Goal: Task Accomplishment & Management: Complete application form

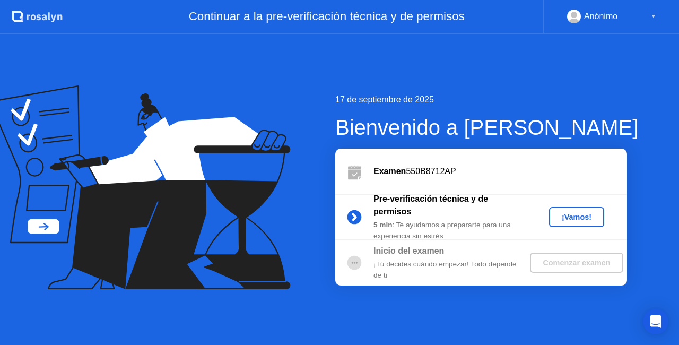
click at [577, 226] on button "¡Vamos!" at bounding box center [576, 217] width 55 height 20
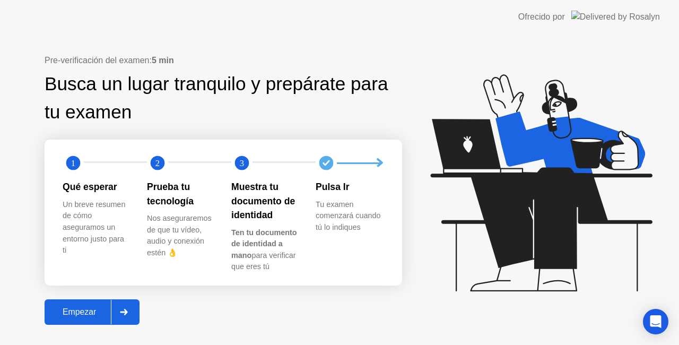
click at [122, 314] on icon at bounding box center [124, 312] width 8 height 6
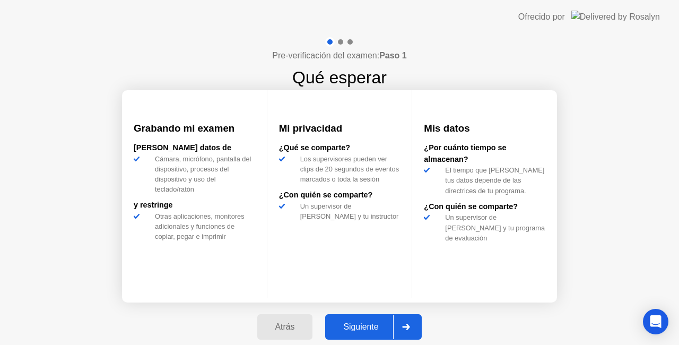
click at [354, 319] on button "Siguiente" at bounding box center [373, 326] width 96 height 25
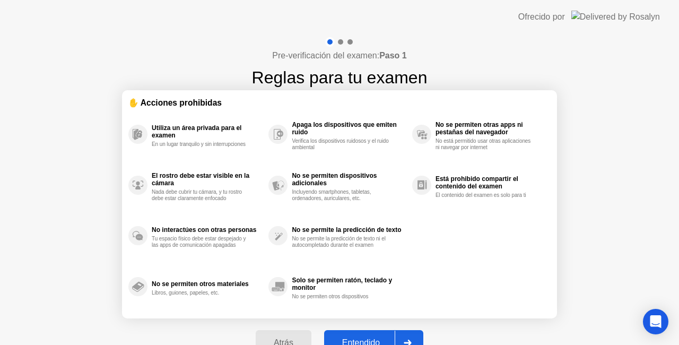
click at [364, 338] on div "Entendido" at bounding box center [360, 343] width 67 height 10
select select "**********"
select select "*******"
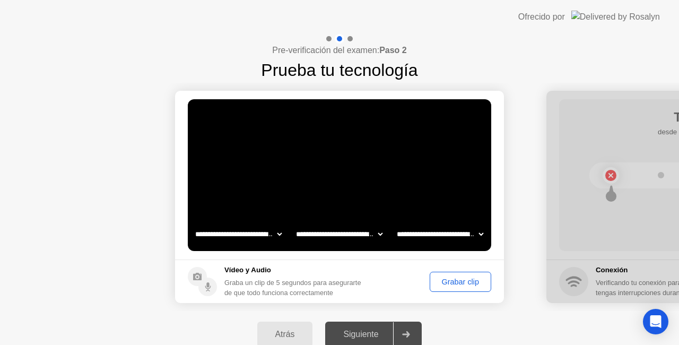
click at [475, 277] on div "Grabar clip" at bounding box center [460, 281] width 54 height 8
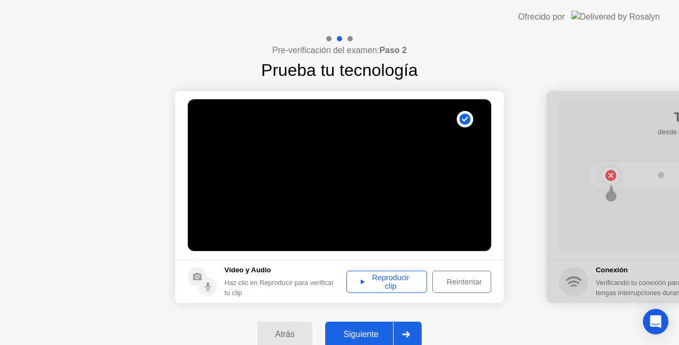
click at [408, 273] on div "Reproducir clip" at bounding box center [386, 281] width 73 height 17
click at [393, 333] on div "Siguiente" at bounding box center [360, 334] width 65 height 10
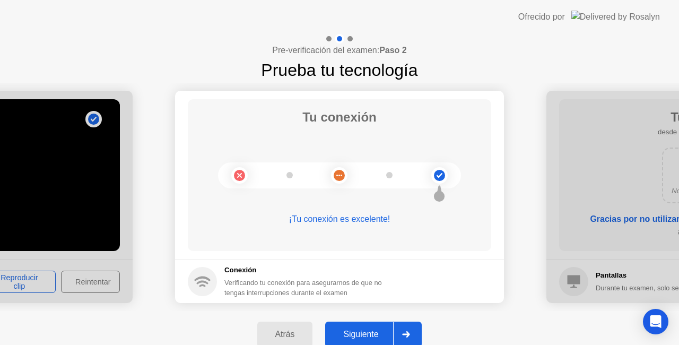
click at [380, 338] on div "Siguiente" at bounding box center [360, 334] width 65 height 10
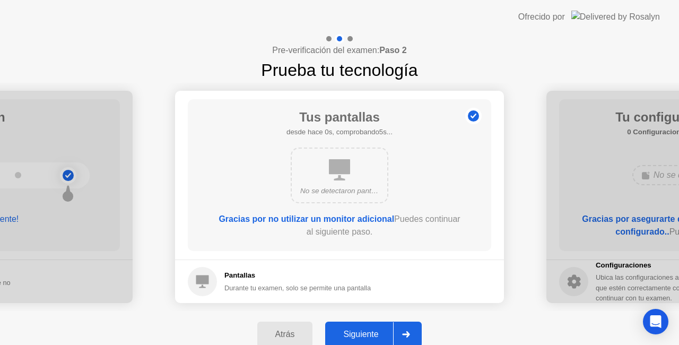
click at [382, 330] on div "Siguiente" at bounding box center [360, 334] width 65 height 10
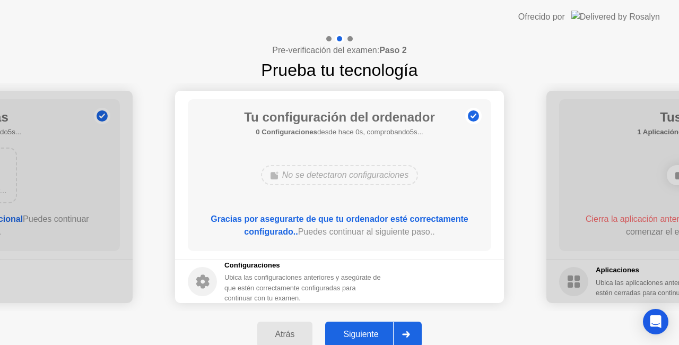
click at [382, 329] on div "Siguiente" at bounding box center [360, 334] width 65 height 10
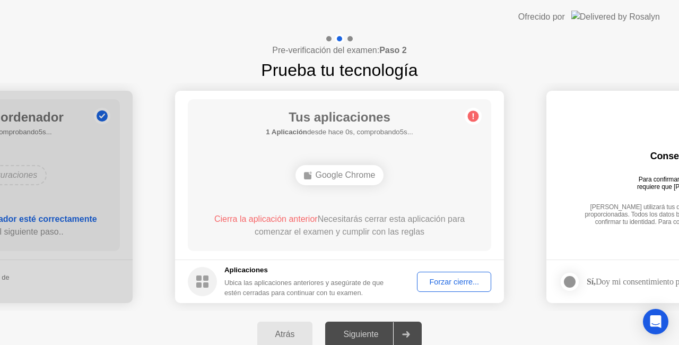
click at [439, 277] on div "Forzar cierre..." at bounding box center [453, 281] width 67 height 8
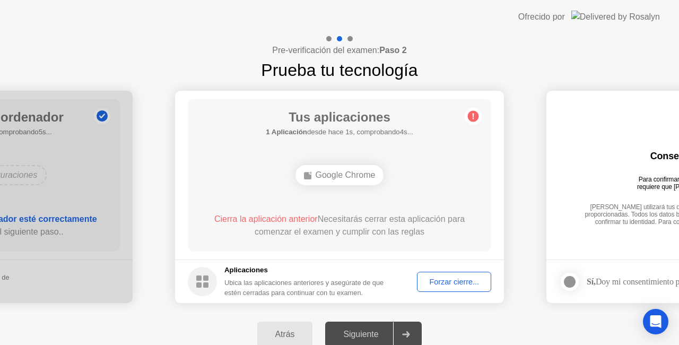
click at [395, 182] on div "Google Chrome" at bounding box center [339, 175] width 243 height 29
click at [397, 180] on div "Google Chrome" at bounding box center [339, 175] width 243 height 29
click at [408, 326] on div at bounding box center [405, 334] width 25 height 24
click at [408, 327] on div at bounding box center [405, 334] width 25 height 24
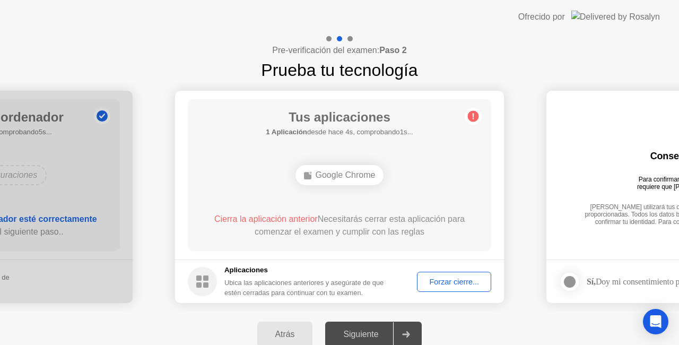
drag, startPoint x: 536, startPoint y: 191, endPoint x: 453, endPoint y: 201, distance: 83.9
click at [295, 218] on span "Cierra la aplicación anterior" at bounding box center [265, 218] width 103 height 9
click at [421, 278] on div "Forzar cierre..." at bounding box center [453, 281] width 67 height 8
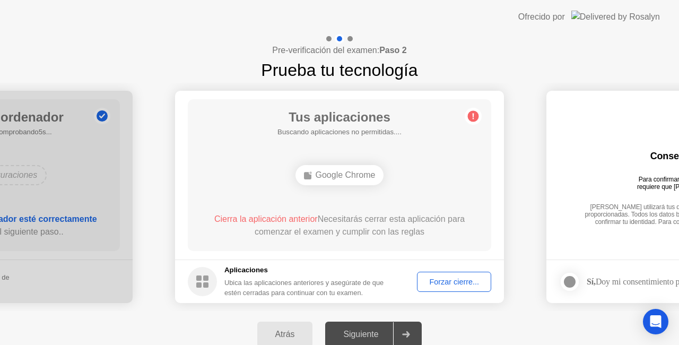
click at [465, 284] on div "Forzar cierre..." at bounding box center [453, 281] width 67 height 8
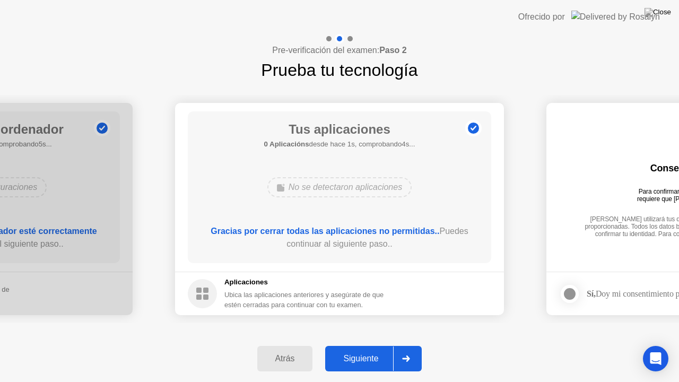
click at [393, 344] on div "Siguiente" at bounding box center [360, 359] width 65 height 10
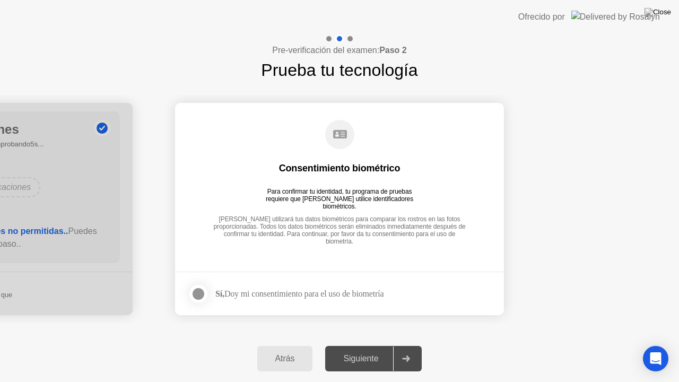
click at [209, 295] on label at bounding box center [202, 293] width 28 height 21
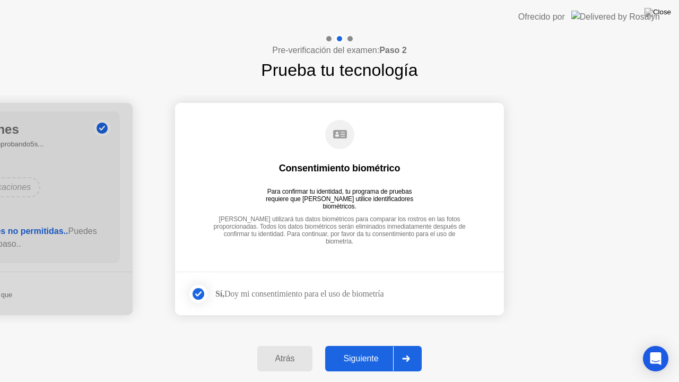
click at [379, 344] on div "Siguiente" at bounding box center [360, 359] width 65 height 10
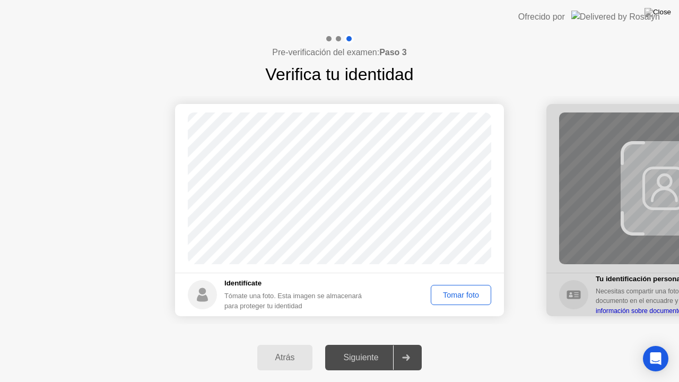
click at [455, 287] on button "Tomar foto" at bounding box center [460, 295] width 60 height 20
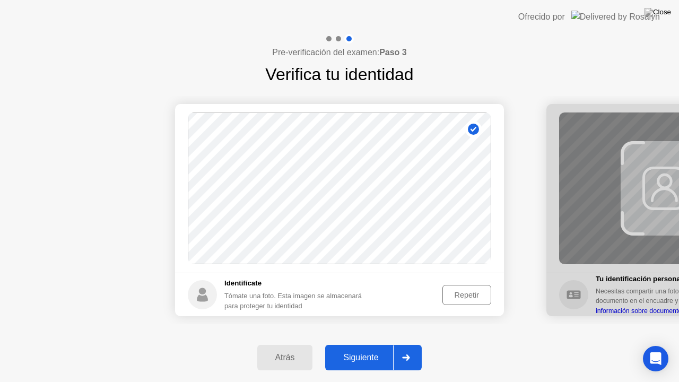
click at [353, 333] on div "Pre-verificación del examen: Paso 3 Verifica tu identidad Éxito Foto tomada cor…" at bounding box center [339, 208] width 679 height 348
click at [365, 344] on div "Siguiente" at bounding box center [360, 358] width 65 height 10
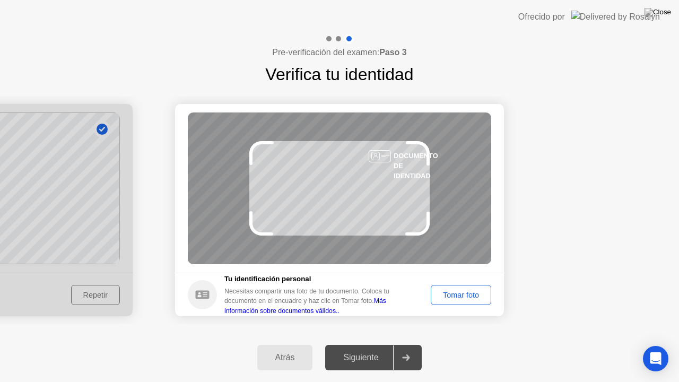
click at [407, 344] on div at bounding box center [405, 357] width 25 height 24
click at [468, 301] on button "Tomar foto" at bounding box center [460, 295] width 60 height 20
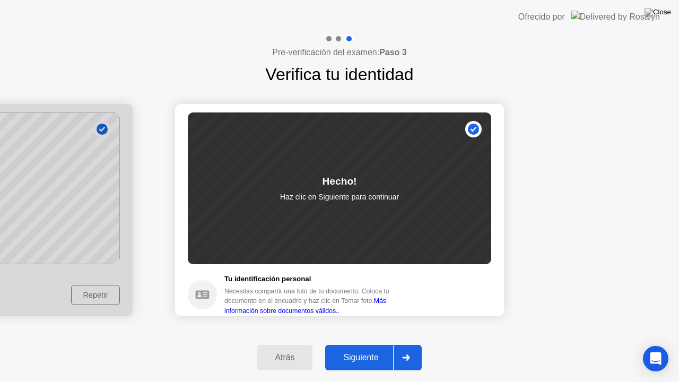
click at [399, 344] on div at bounding box center [405, 357] width 25 height 24
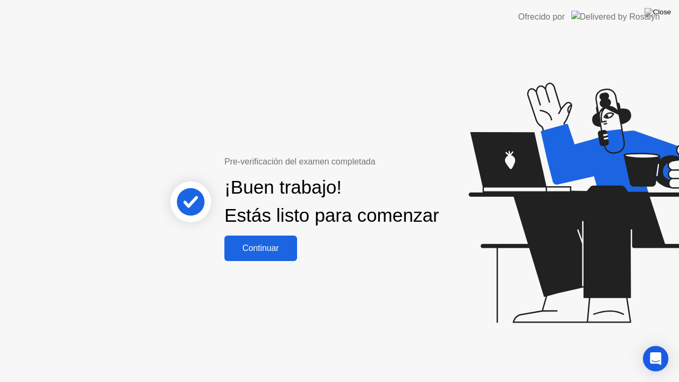
click at [293, 253] on div "Continuar" at bounding box center [260, 248] width 66 height 10
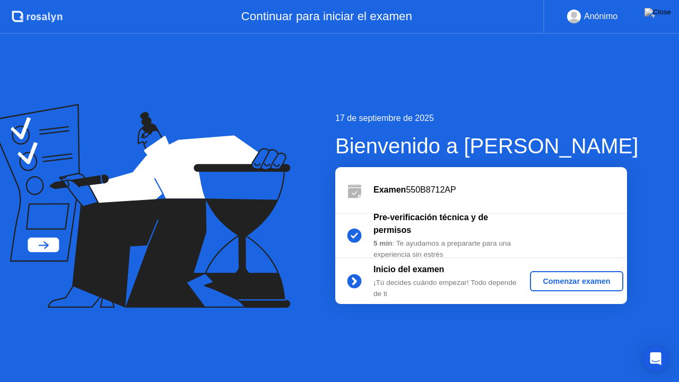
click at [609, 287] on button "Comenzar examen" at bounding box center [576, 281] width 93 height 20
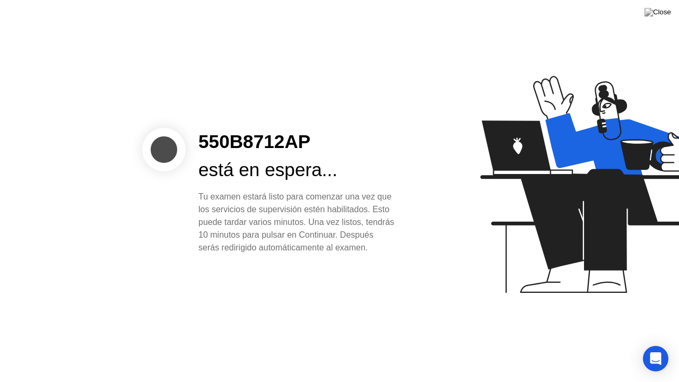
click at [0, 160] on div "550B8712AP está en espera... Tu examen estará listo para comenzar una vez que l…" at bounding box center [339, 191] width 679 height 382
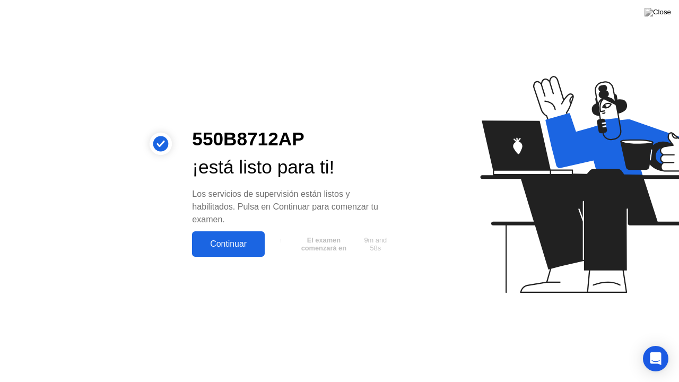
click at [247, 253] on button "Continuar" at bounding box center [228, 243] width 73 height 25
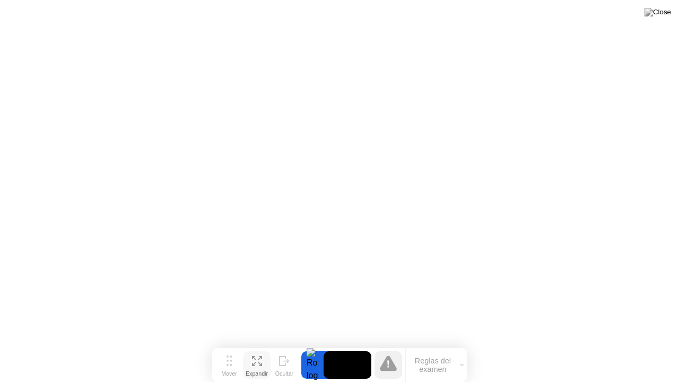
click at [262, 344] on div "Expandir" at bounding box center [256, 373] width 22 height 6
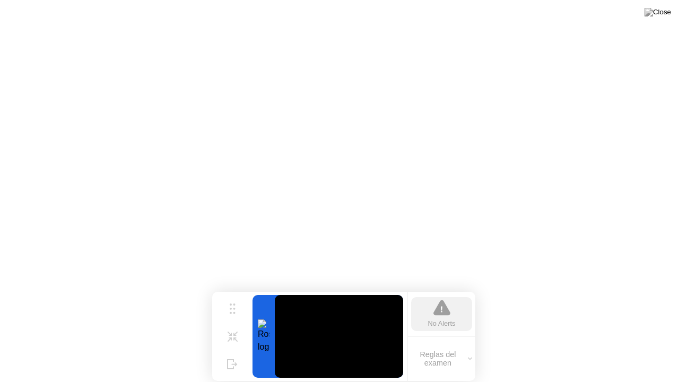
drag, startPoint x: 334, startPoint y: 347, endPoint x: 267, endPoint y: 303, distance: 80.4
click at [267, 303] on div at bounding box center [327, 336] width 151 height 83
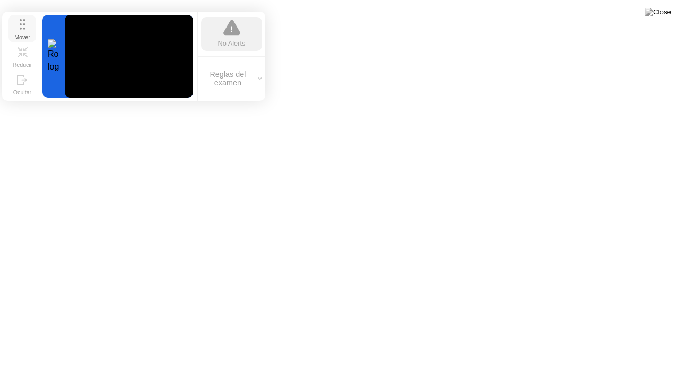
drag, startPoint x: 240, startPoint y: 312, endPoint x: 29, endPoint y: 31, distance: 351.1
click at [29, 34] on div "Mover" at bounding box center [22, 37] width 16 height 6
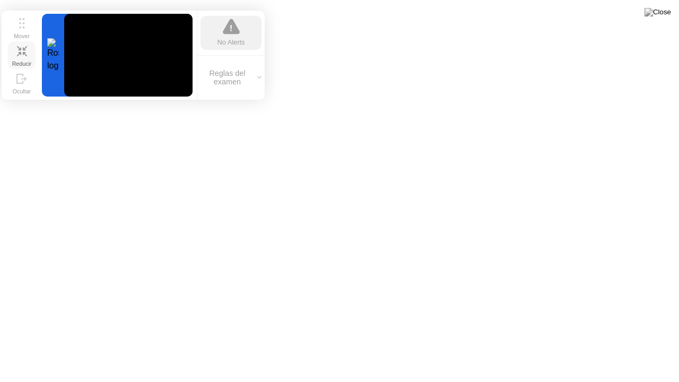
click at [23, 60] on div "Reducir" at bounding box center [22, 63] width 20 height 6
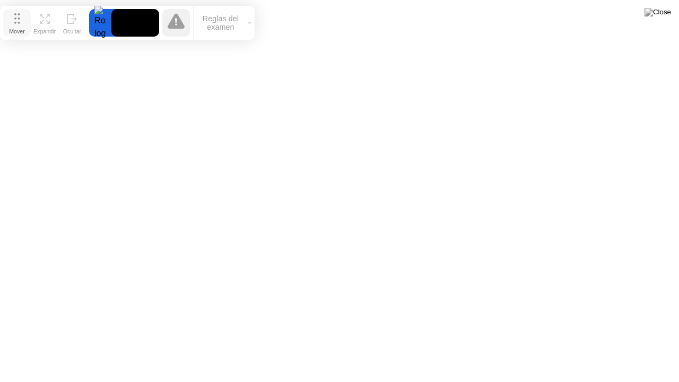
drag, startPoint x: 234, startPoint y: 359, endPoint x: 21, endPoint y: 17, distance: 402.9
click at [21, 17] on button "Mover" at bounding box center [17, 23] width 28 height 28
